Goal: Communication & Community: Share content

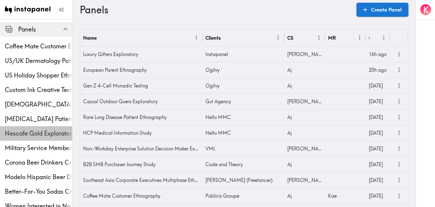
click at [40, 127] on div "Nescafe Gold Exploratory" at bounding box center [36, 133] width 72 height 16
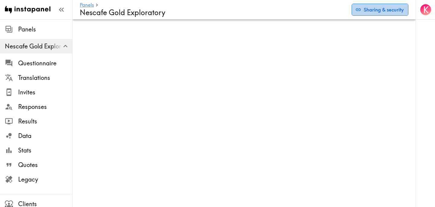
click at [361, 14] on button "Sharing & security" at bounding box center [380, 10] width 57 height 12
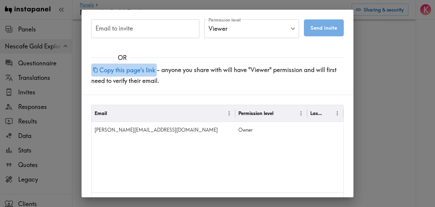
click at [120, 71] on button "Copy this page's link" at bounding box center [124, 70] width 66 height 13
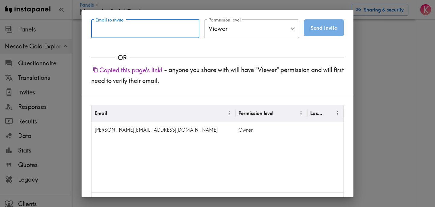
click at [168, 31] on input "Email to invite" at bounding box center [145, 28] width 108 height 19
paste input "[EMAIL_ADDRESS][DOMAIN_NAME]"
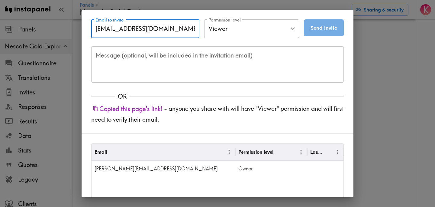
type input "[EMAIL_ADDRESS][DOMAIN_NAME]"
click at [246, 33] on body "Instapanel - Panels - Nescafe Gold Exploratory Panels Nescafe Gold Exploratory …" at bounding box center [217, 28] width 435 height 19
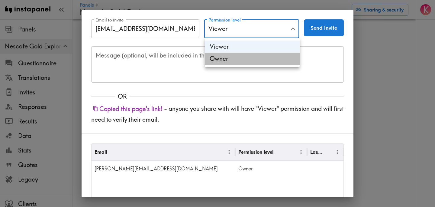
click at [249, 57] on li "Owner" at bounding box center [252, 59] width 95 height 12
type input "Owner"
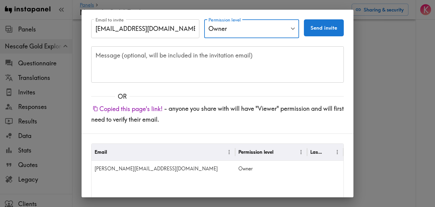
click at [325, 31] on button "Send invite" at bounding box center [324, 27] width 40 height 17
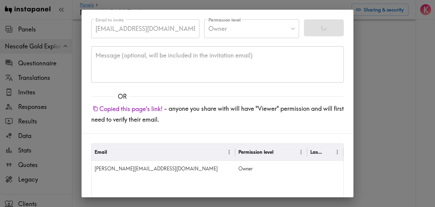
type input "Viewer"
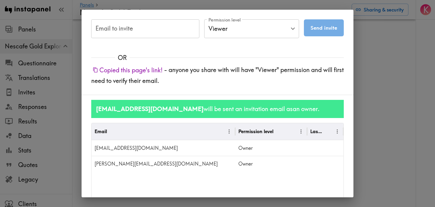
click at [150, 69] on button "Copied this page's link!" at bounding box center [127, 70] width 73 height 13
click at [399, 113] on div "Email to invite Email to invite Permission level Viewer Viewer Permission level…" at bounding box center [217, 103] width 435 height 207
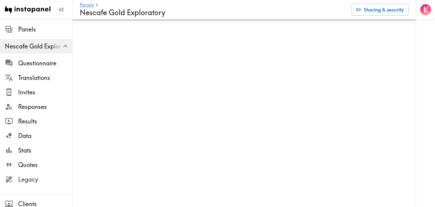
click at [48, 180] on span "Legacy" at bounding box center [45, 179] width 54 height 8
